Goal: Information Seeking & Learning: Learn about a topic

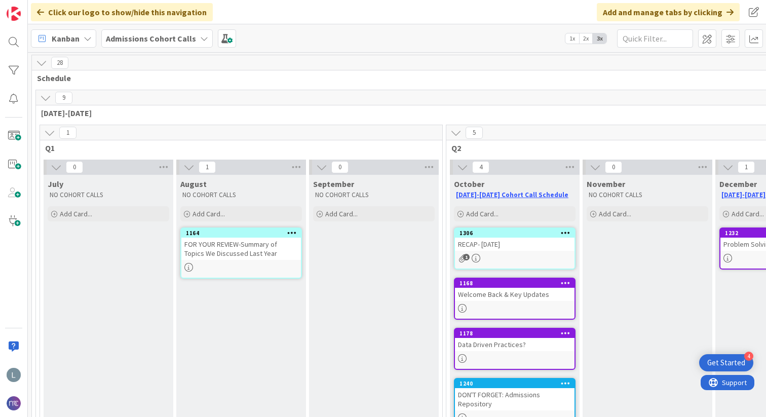
click at [487, 252] on div "1306 RECAP- [DATE] 1" at bounding box center [515, 248] width 122 height 42
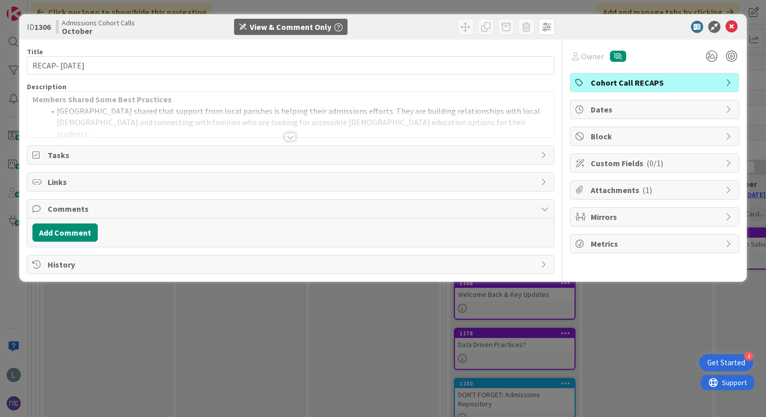
click at [293, 117] on div at bounding box center [290, 124] width 526 height 26
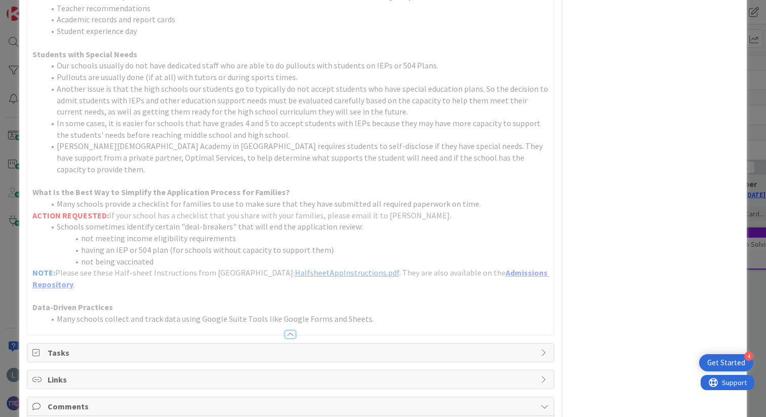
scroll to position [582, 0]
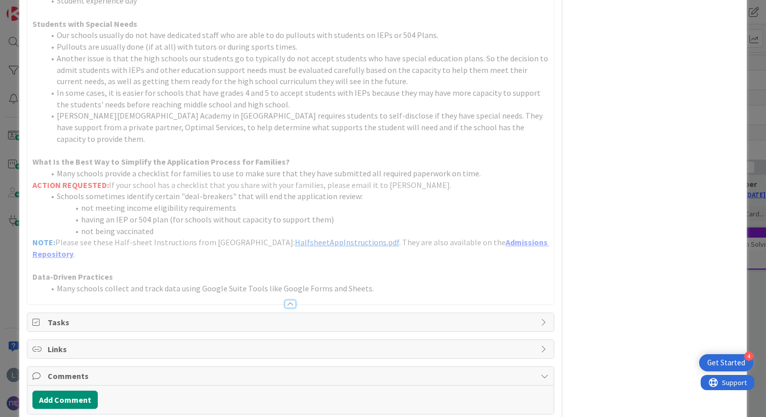
click at [324, 237] on span "HalfsheetAppInstructions.pdf" at bounding box center [347, 242] width 104 height 10
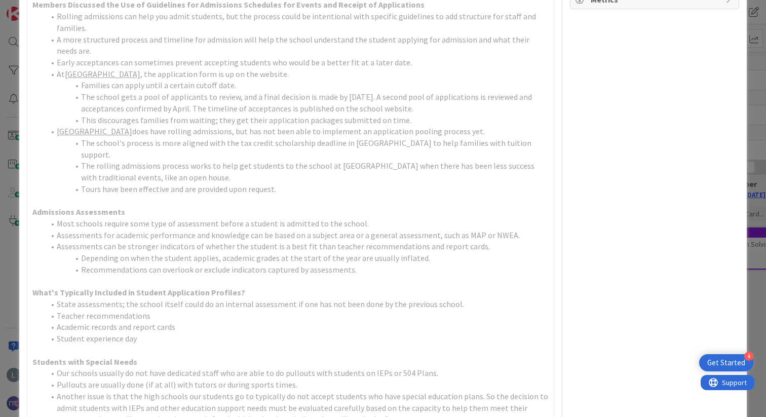
scroll to position [561, 0]
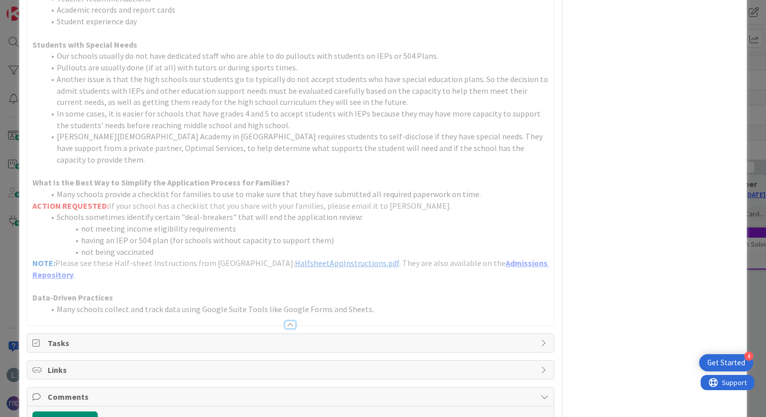
click at [136, 337] on span "Tasks" at bounding box center [292, 343] width 488 height 12
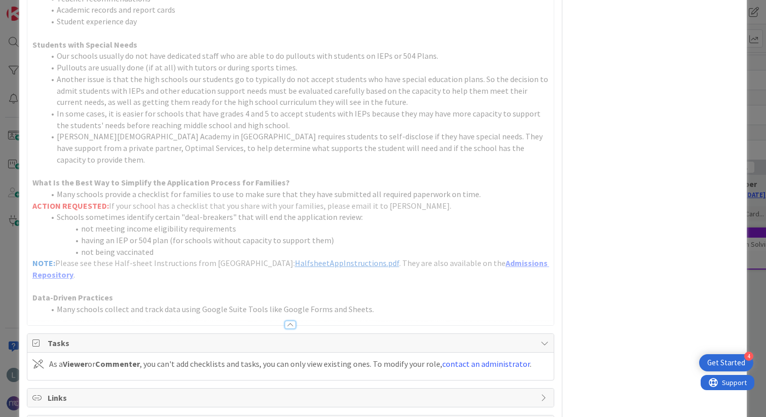
click at [136, 337] on span "Tasks" at bounding box center [292, 343] width 488 height 12
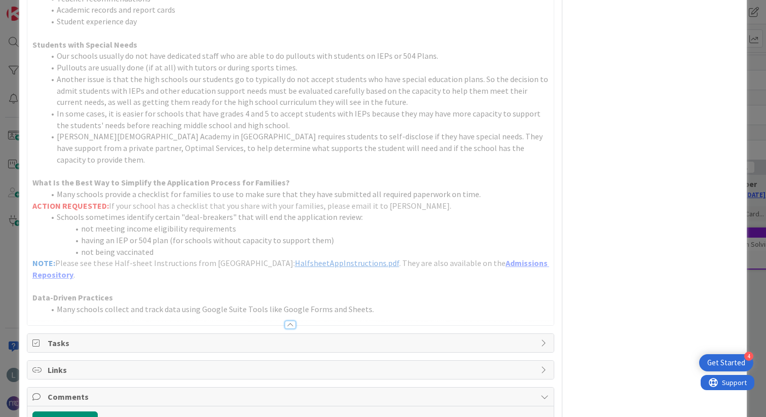
click at [132, 364] on span "Links" at bounding box center [292, 370] width 488 height 12
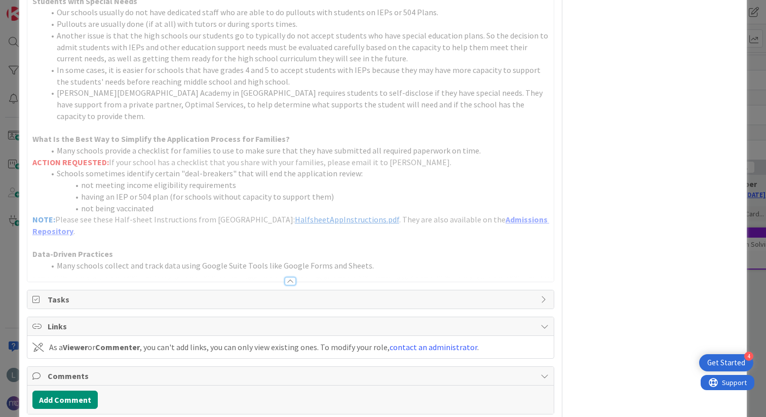
click at [132, 317] on div "Links" at bounding box center [290, 326] width 526 height 19
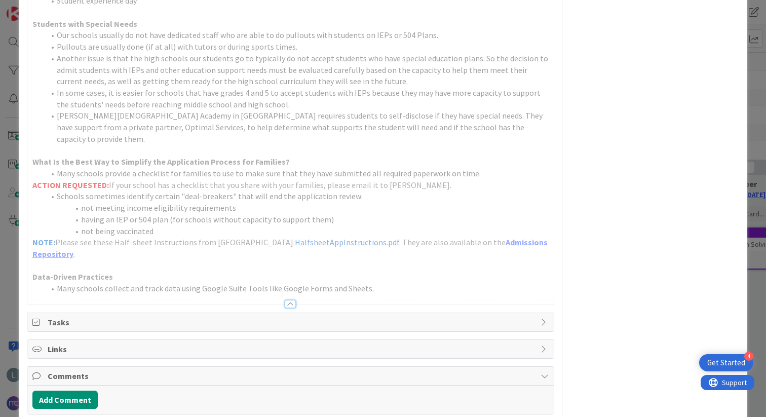
click at [0, 265] on div "ID 1306 Admissions Cohort Calls October View & Comment Only Title 18 / 128 RECA…" at bounding box center [383, 208] width 766 height 417
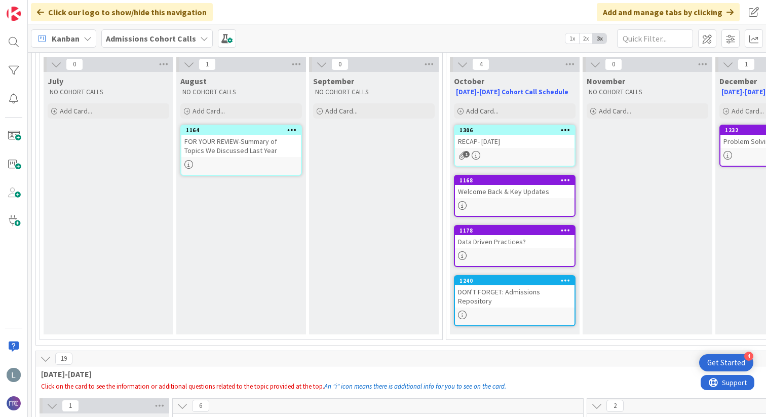
click at [547, 186] on div "Welcome Back & Key Updates" at bounding box center [514, 191] width 119 height 13
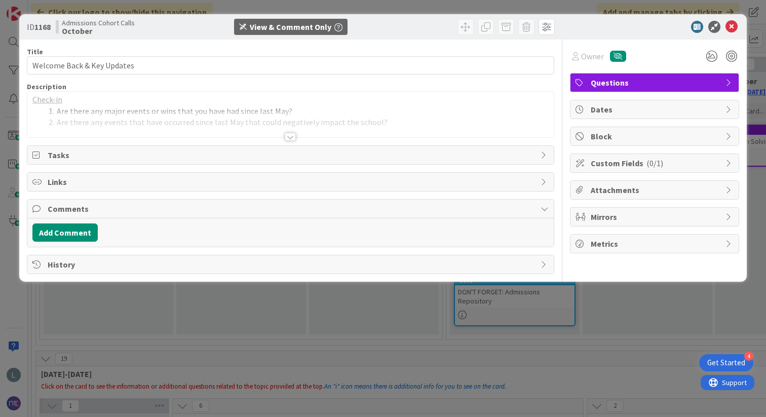
click at [311, 137] on div at bounding box center [290, 124] width 526 height 26
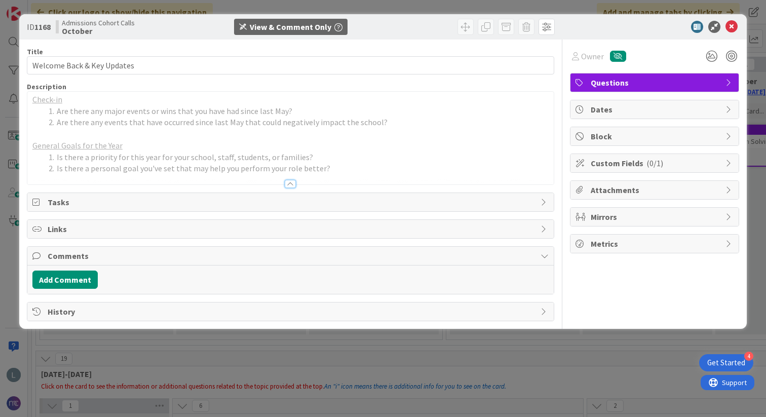
click at [281, 389] on div "ID 1168 Admissions Cohort Calls October View & Comment Only Title 26 / 128 Welc…" at bounding box center [383, 208] width 766 height 417
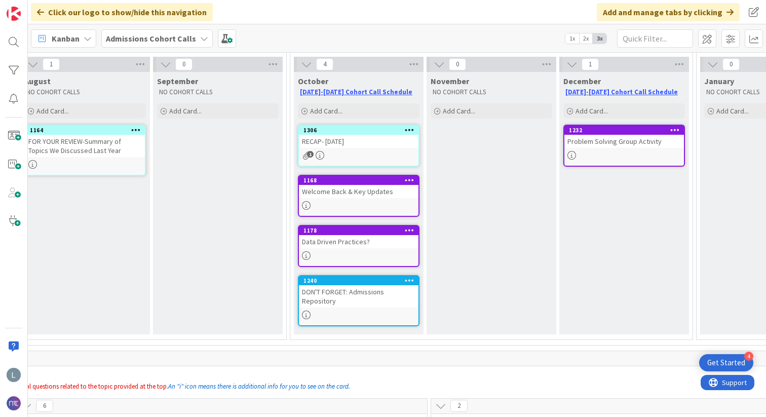
scroll to position [103, 174]
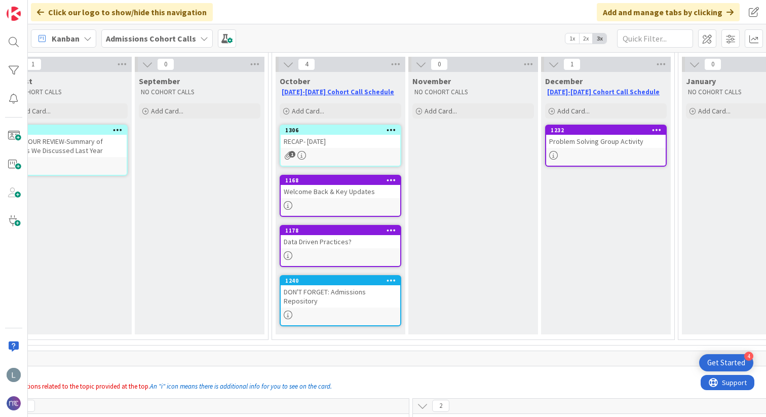
click at [289, 156] on icon "1" at bounding box center [288, 155] width 9 height 9
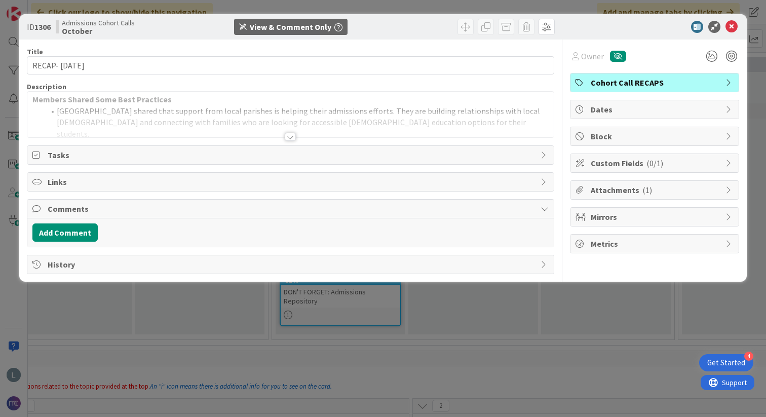
click at [611, 186] on span "Attachments ( 1 )" at bounding box center [655, 190] width 130 height 12
